Goal: Task Accomplishment & Management: Manage account settings

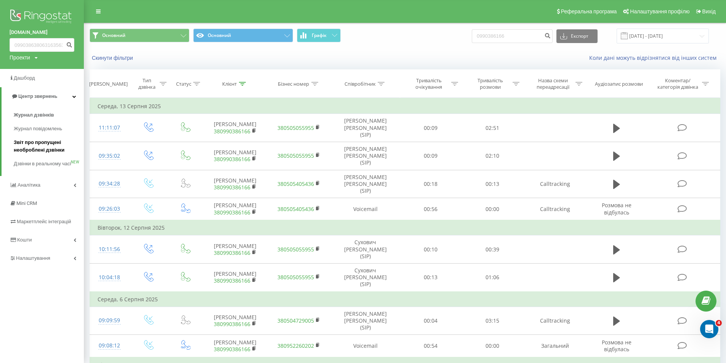
click at [38, 145] on span "Звіт про пропущені необроблені дзвінки" at bounding box center [47, 146] width 66 height 15
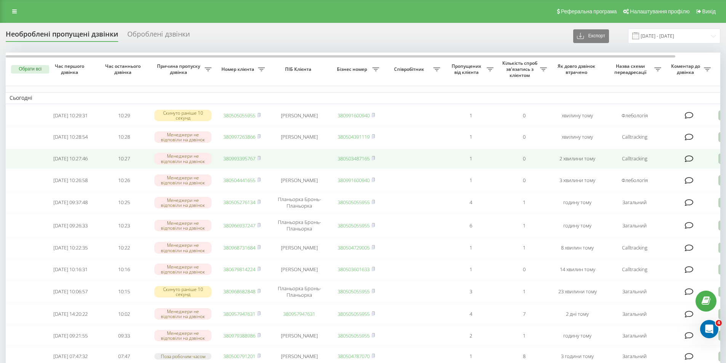
drag, startPoint x: 13, startPoint y: 163, endPoint x: 18, endPoint y: 162, distance: 4.6
click at [13, 163] on td at bounding box center [25, 159] width 38 height 20
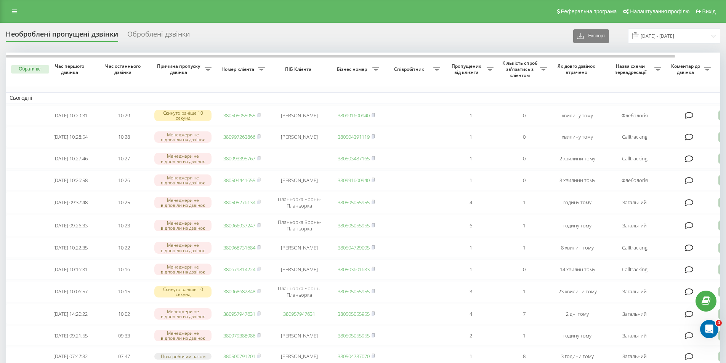
drag, startPoint x: 214, startPoint y: 40, endPoint x: 215, endPoint y: 45, distance: 4.6
click at [214, 40] on div "Необроблені пропущені дзвінки Оброблені дзвінки Експорт .csv .xlsx 20.07.2025 -…" at bounding box center [363, 36] width 714 height 15
click at [195, 34] on div "Необроблені пропущені дзвінки Оброблені дзвінки" at bounding box center [102, 36] width 193 height 12
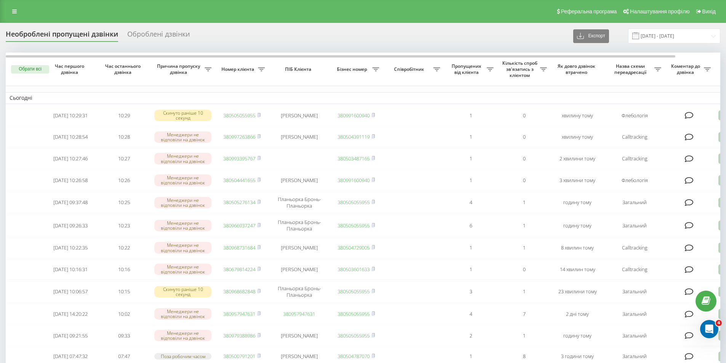
click at [227, 29] on div "Необроблені пропущені дзвінки Оброблені дзвінки Експорт .csv .xlsx 20.07.2025 -…" at bounding box center [363, 36] width 714 height 15
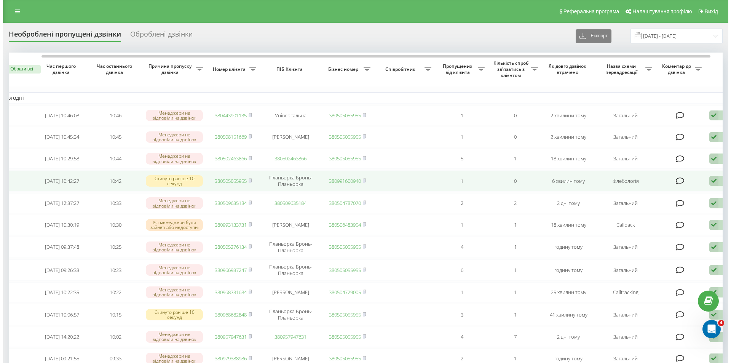
scroll to position [0, 48]
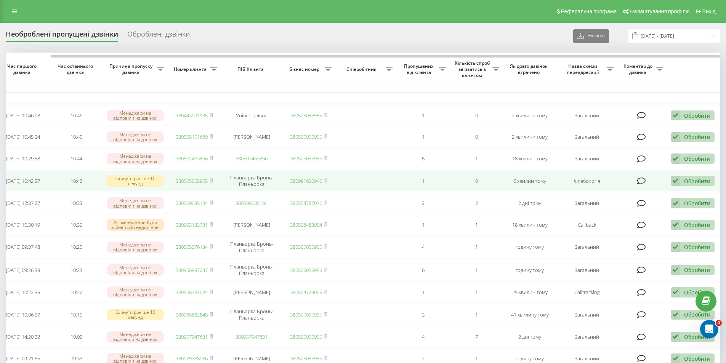
click at [696, 181] on div "Обробити" at bounding box center [697, 180] width 26 height 7
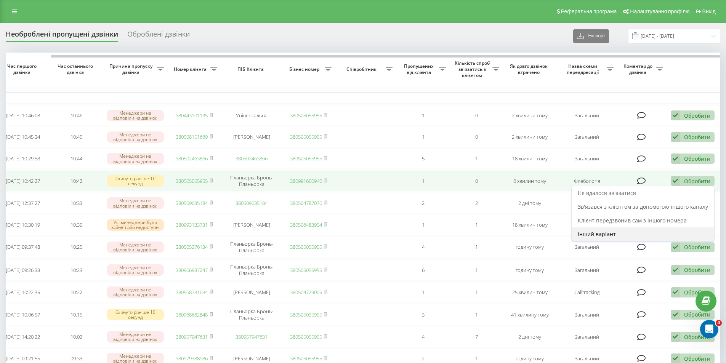
click at [619, 234] on div "Інший варіант" at bounding box center [642, 234] width 142 height 14
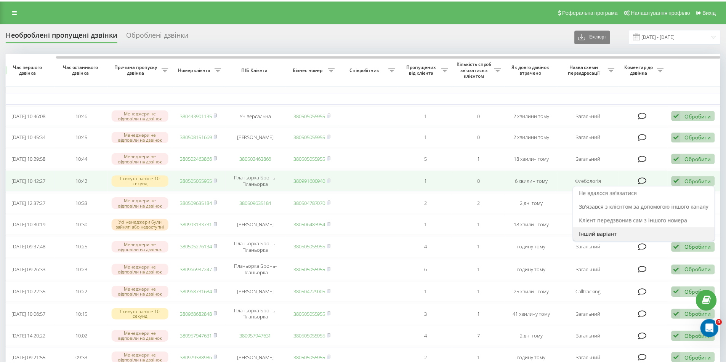
scroll to position [0, 42]
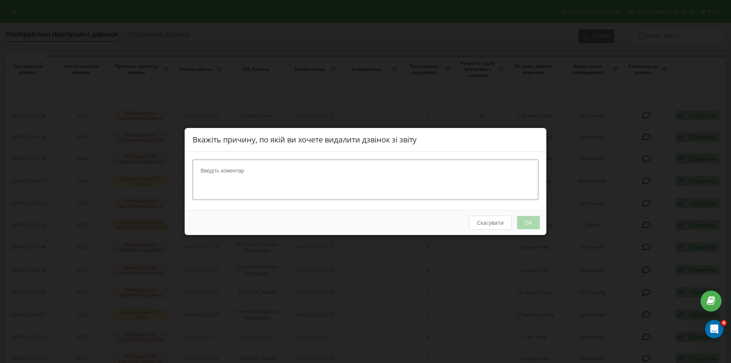
click at [248, 179] on textarea at bounding box center [366, 180] width 346 height 40
type textarea "наш номер"
click at [481, 227] on button "Скасувати" at bounding box center [490, 223] width 43 height 14
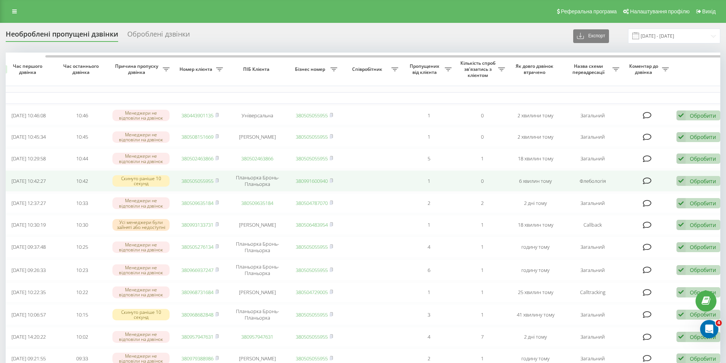
click at [694, 184] on div "Обробити" at bounding box center [702, 180] width 26 height 7
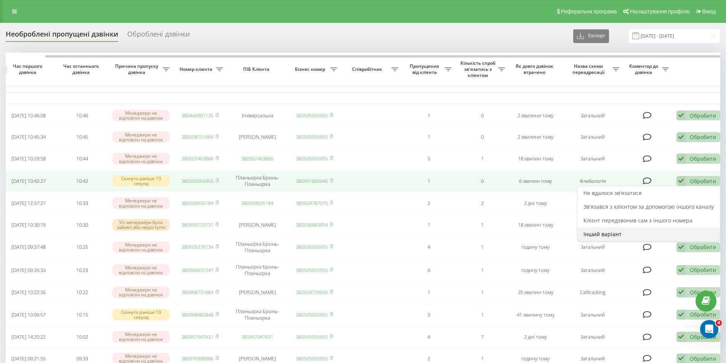
click at [601, 238] on span "Інший варіант" at bounding box center [602, 233] width 38 height 7
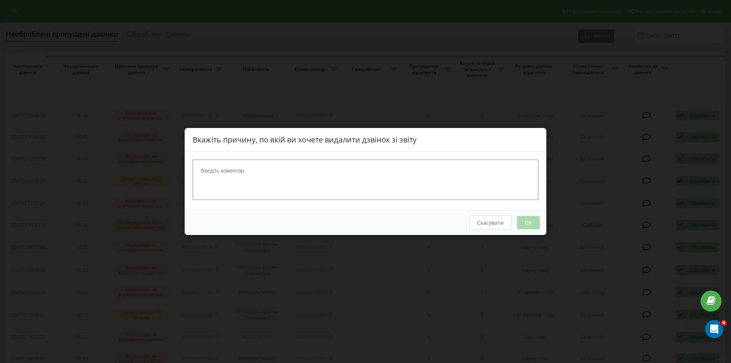
click at [251, 183] on textarea at bounding box center [366, 180] width 346 height 40
type textarea "наш номер"
click at [531, 222] on button "OK" at bounding box center [528, 222] width 23 height 13
